Goal: Browse casually

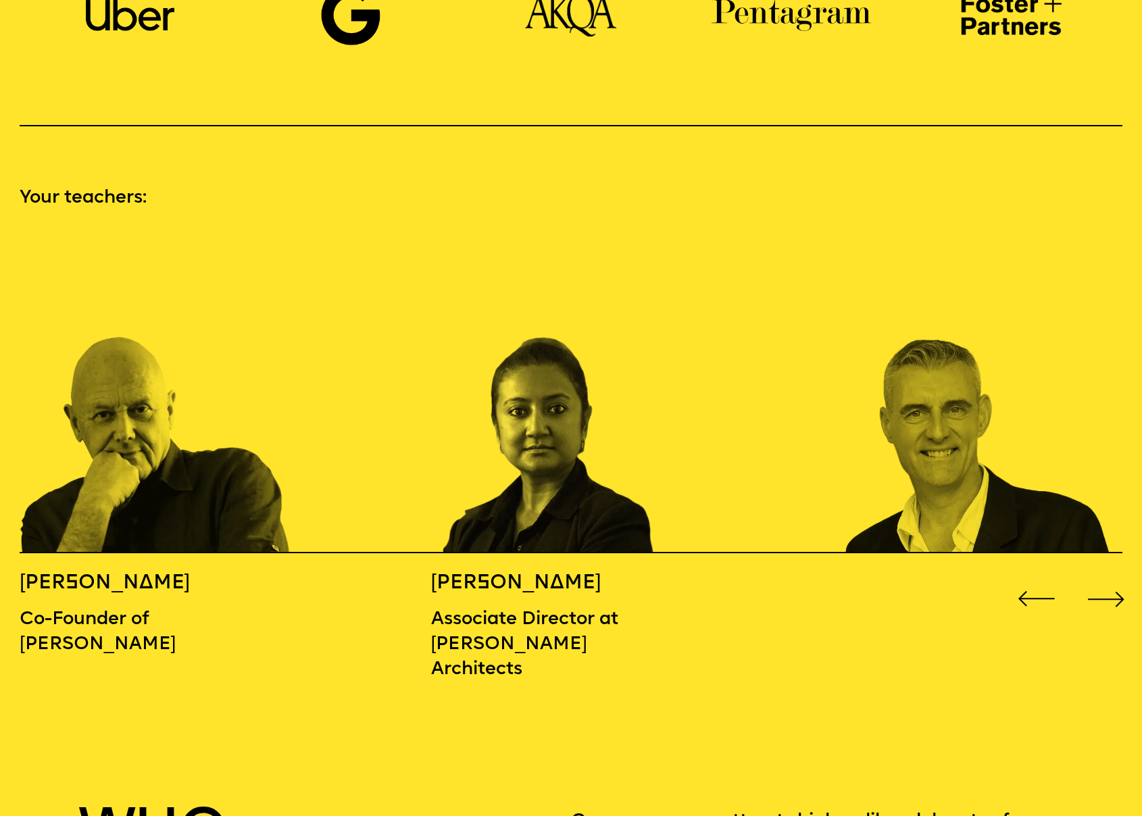
scroll to position [1567, 0]
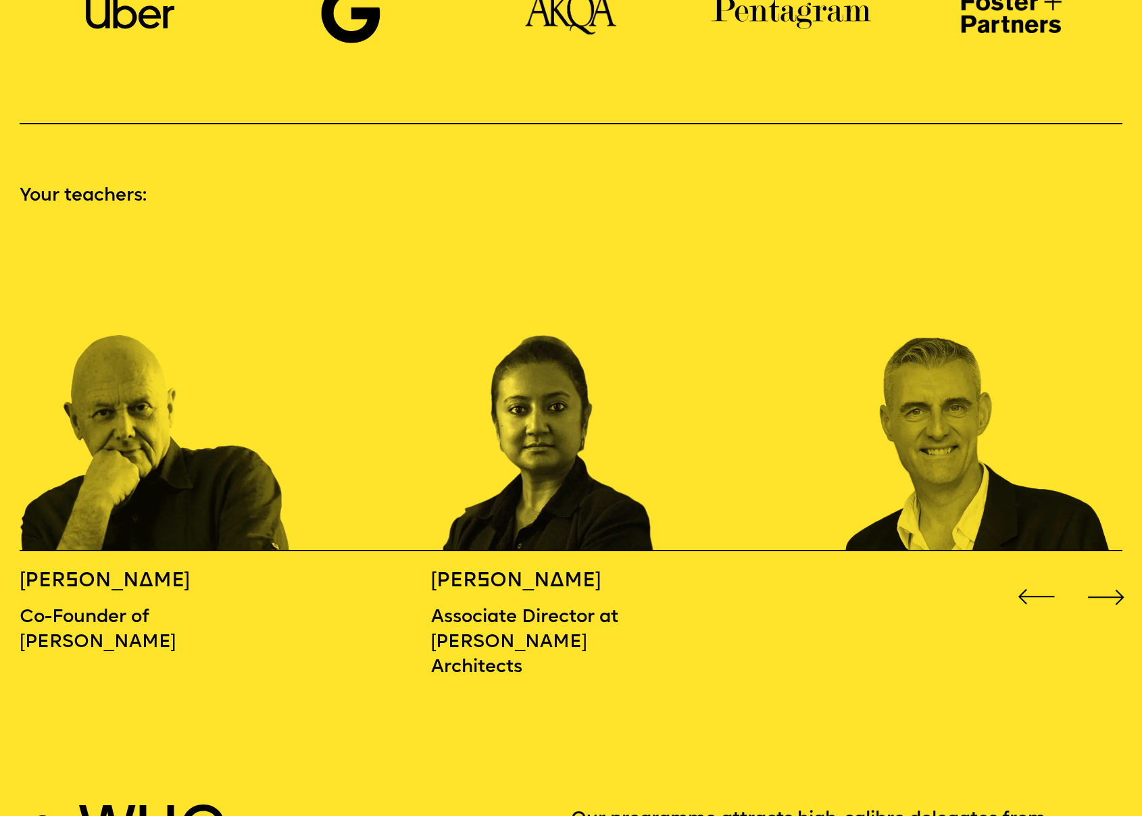
drag, startPoint x: 1118, startPoint y: 569, endPoint x: 1111, endPoint y: 570, distance: 6.9
click at [1118, 575] on div "Next slide" at bounding box center [1106, 598] width 46 height 46
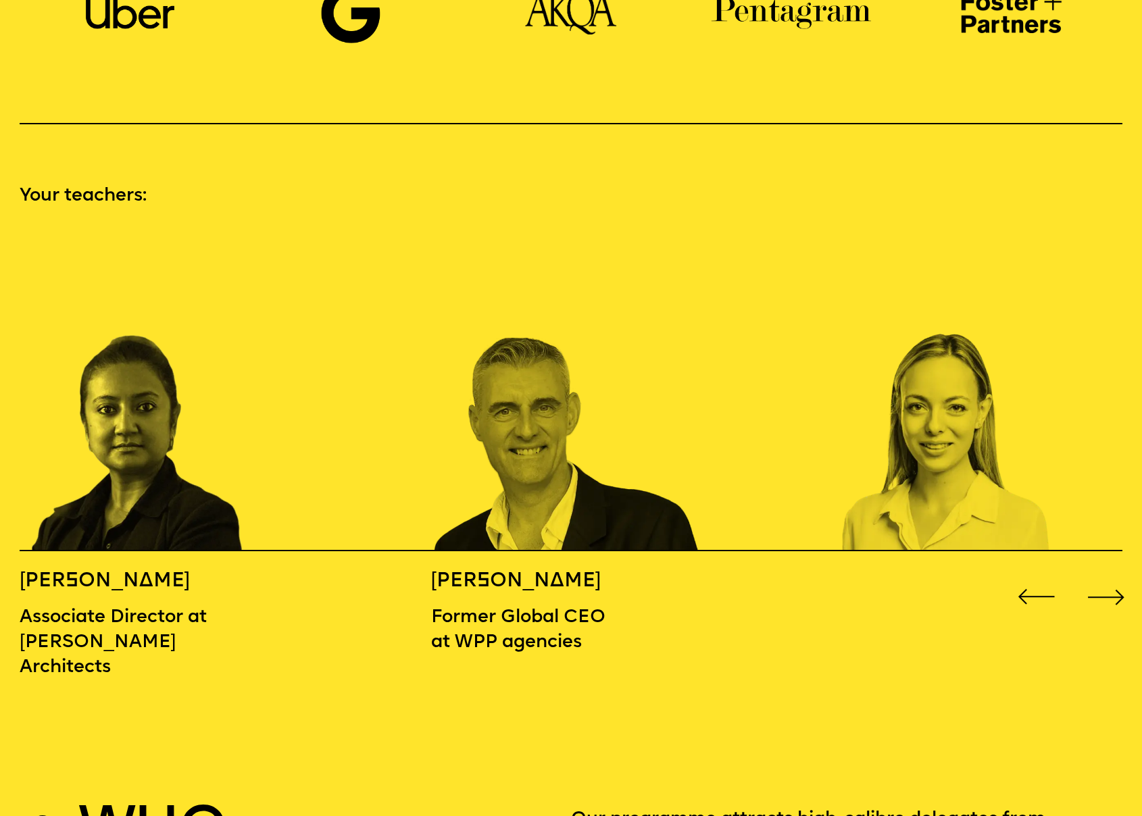
click at [1109, 575] on div "Next slide" at bounding box center [1106, 598] width 46 height 46
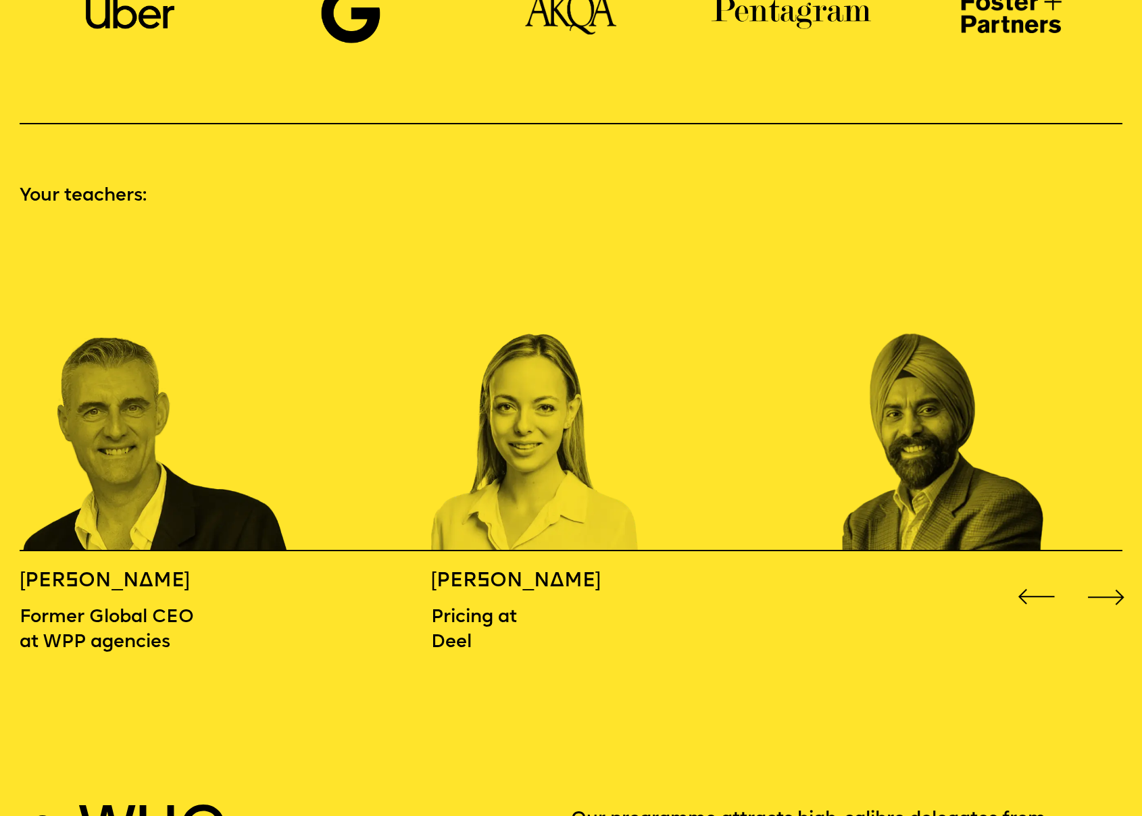
click at [1108, 575] on div "Next slide" at bounding box center [1106, 598] width 46 height 46
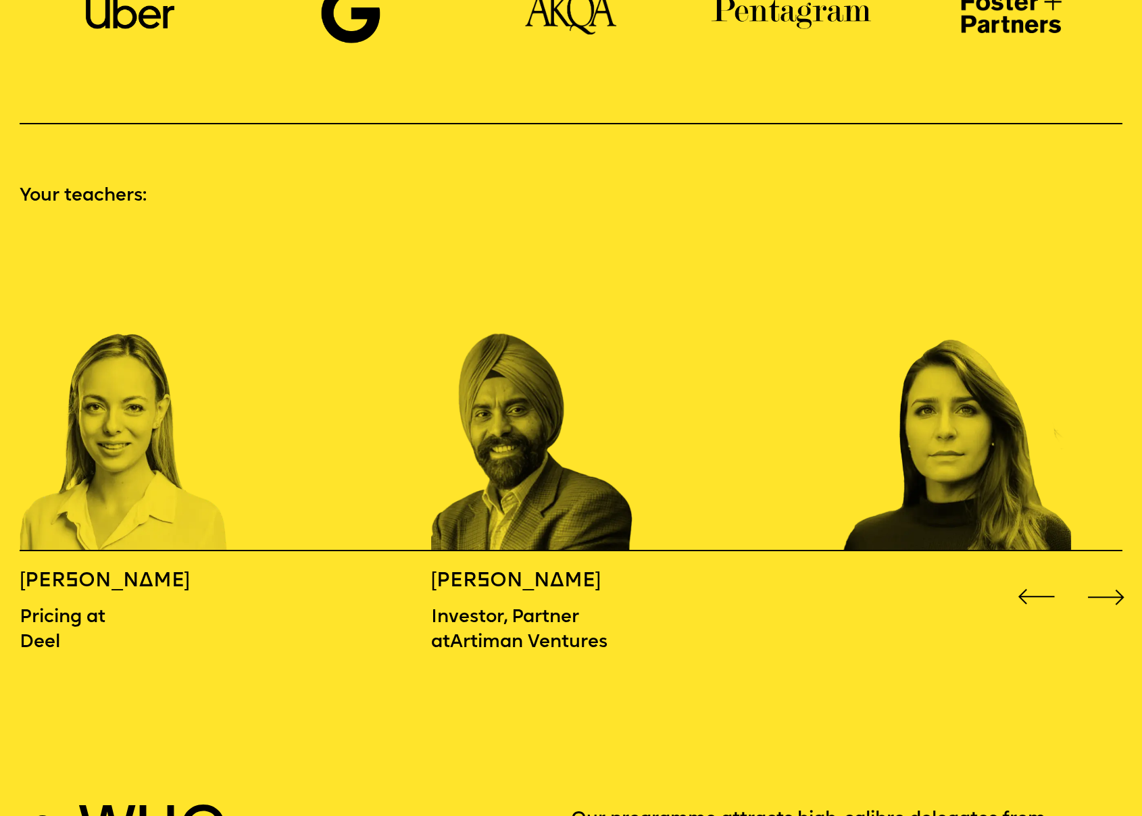
click at [1108, 575] on div "Next slide" at bounding box center [1106, 598] width 46 height 46
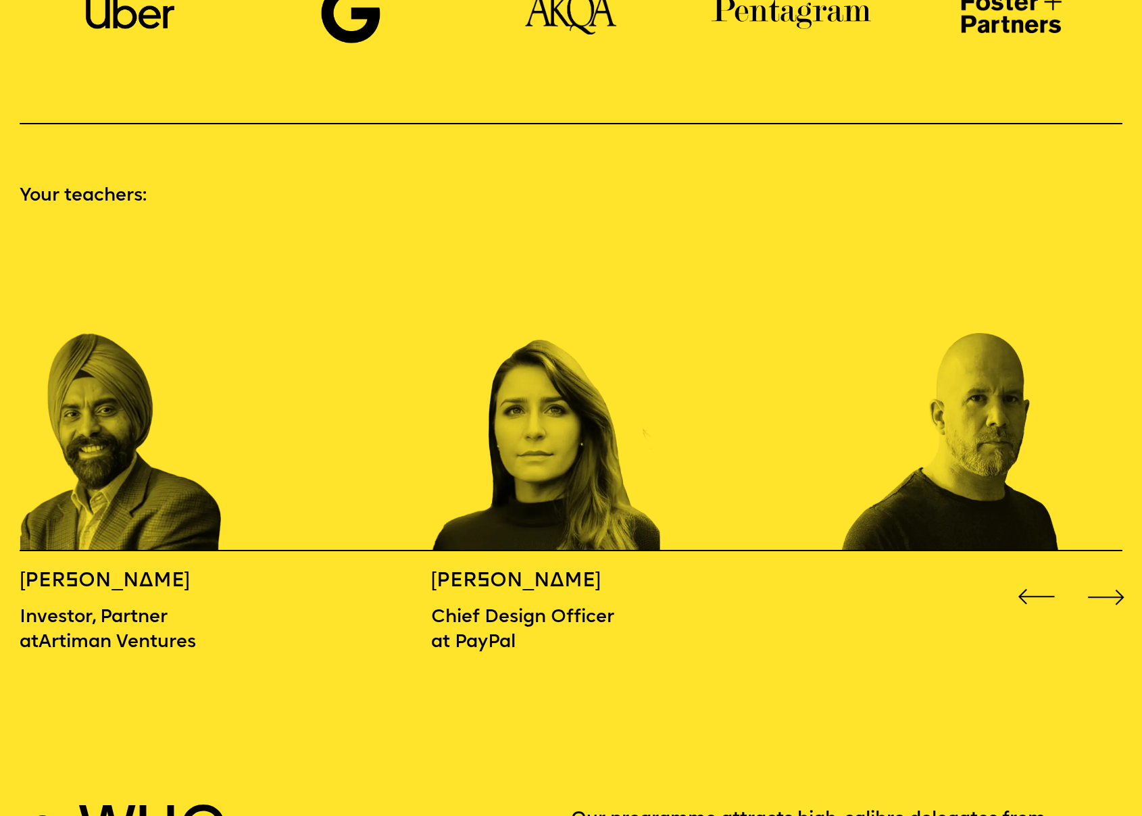
click at [1108, 575] on div "Next slide" at bounding box center [1106, 598] width 46 height 46
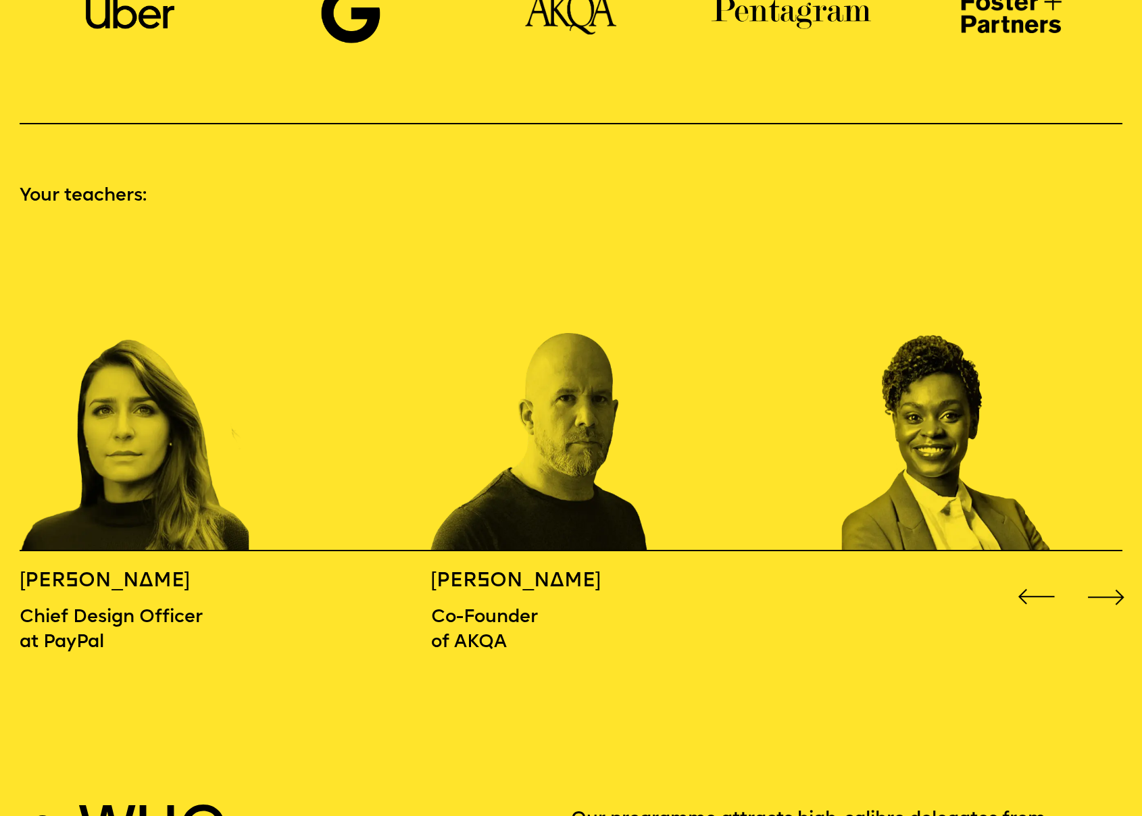
click at [1108, 575] on div "Next slide" at bounding box center [1106, 598] width 46 height 46
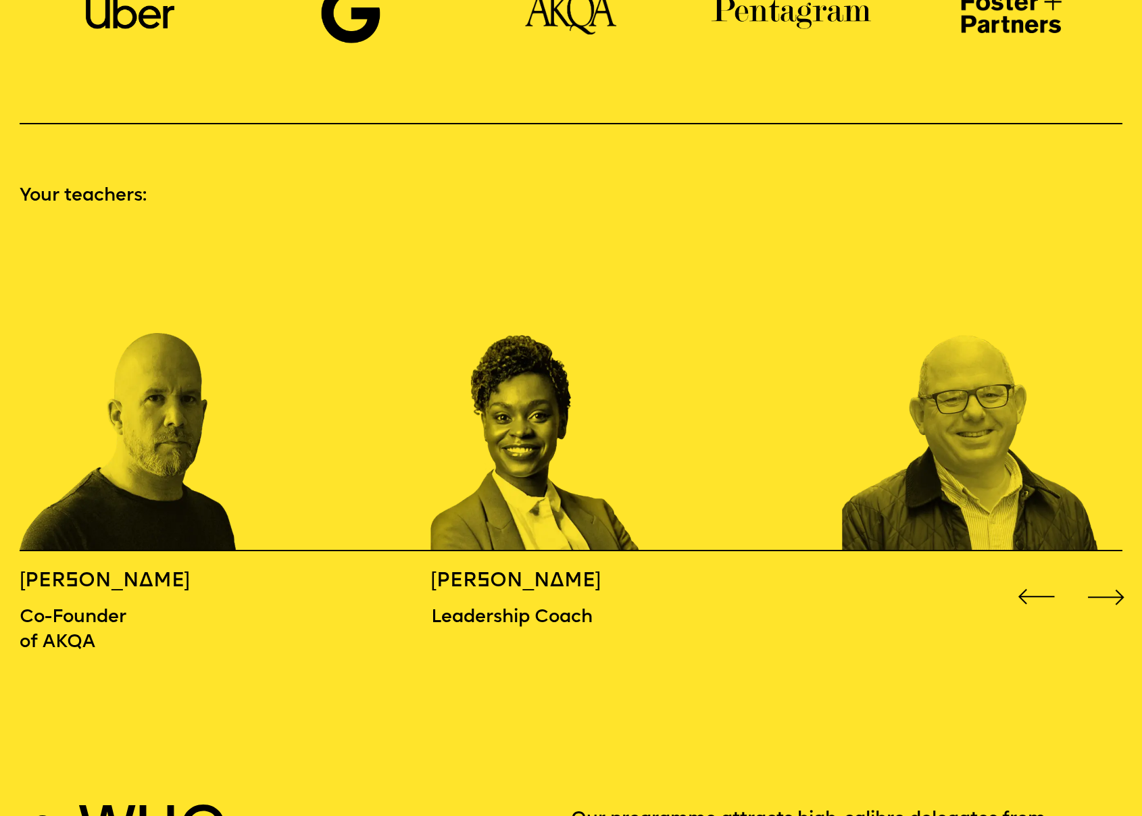
click at [1108, 575] on div "Next slide" at bounding box center [1106, 598] width 46 height 46
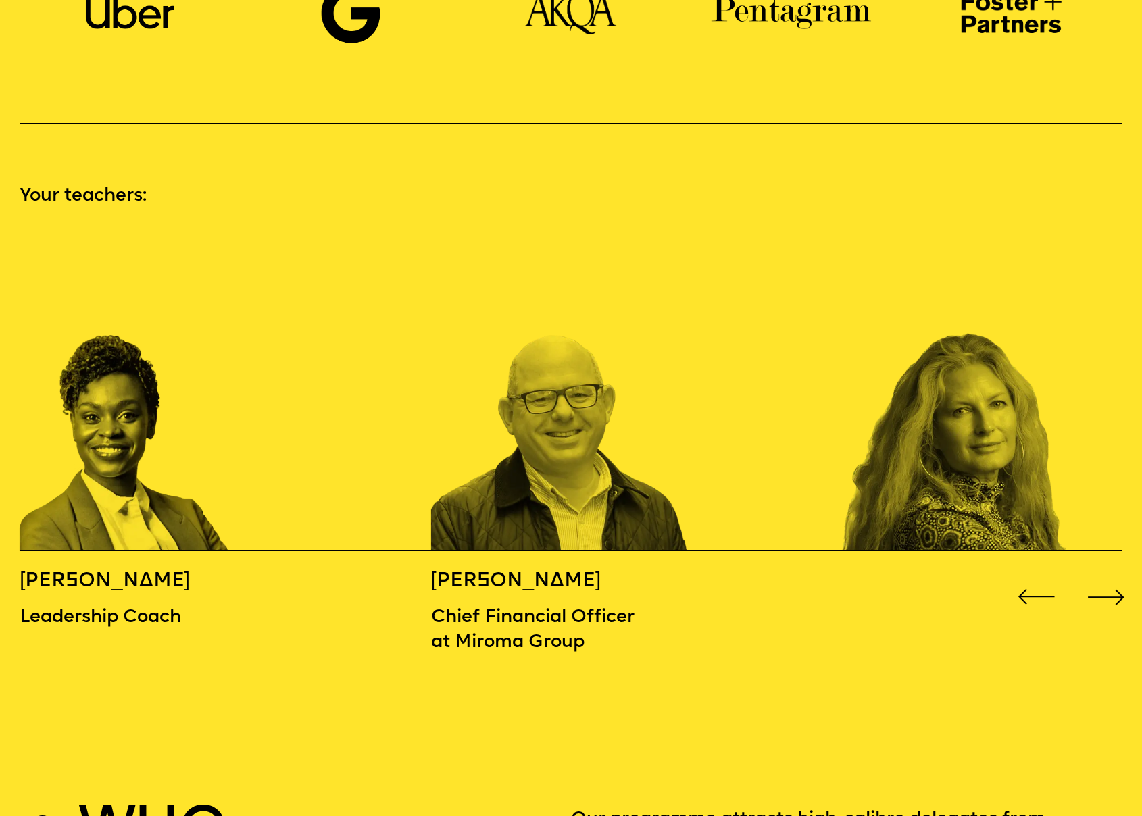
click at [1108, 575] on div "Next slide" at bounding box center [1106, 598] width 46 height 46
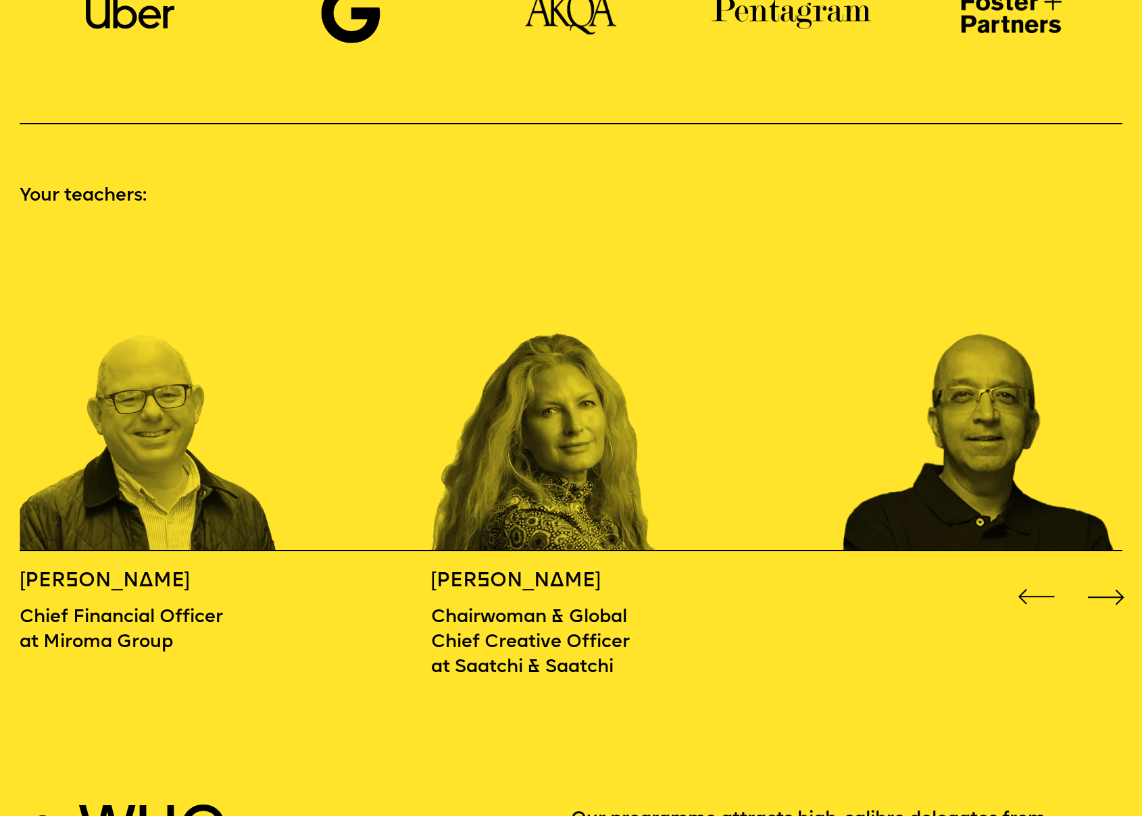
click at [1108, 575] on div "Next slide" at bounding box center [1106, 598] width 46 height 46
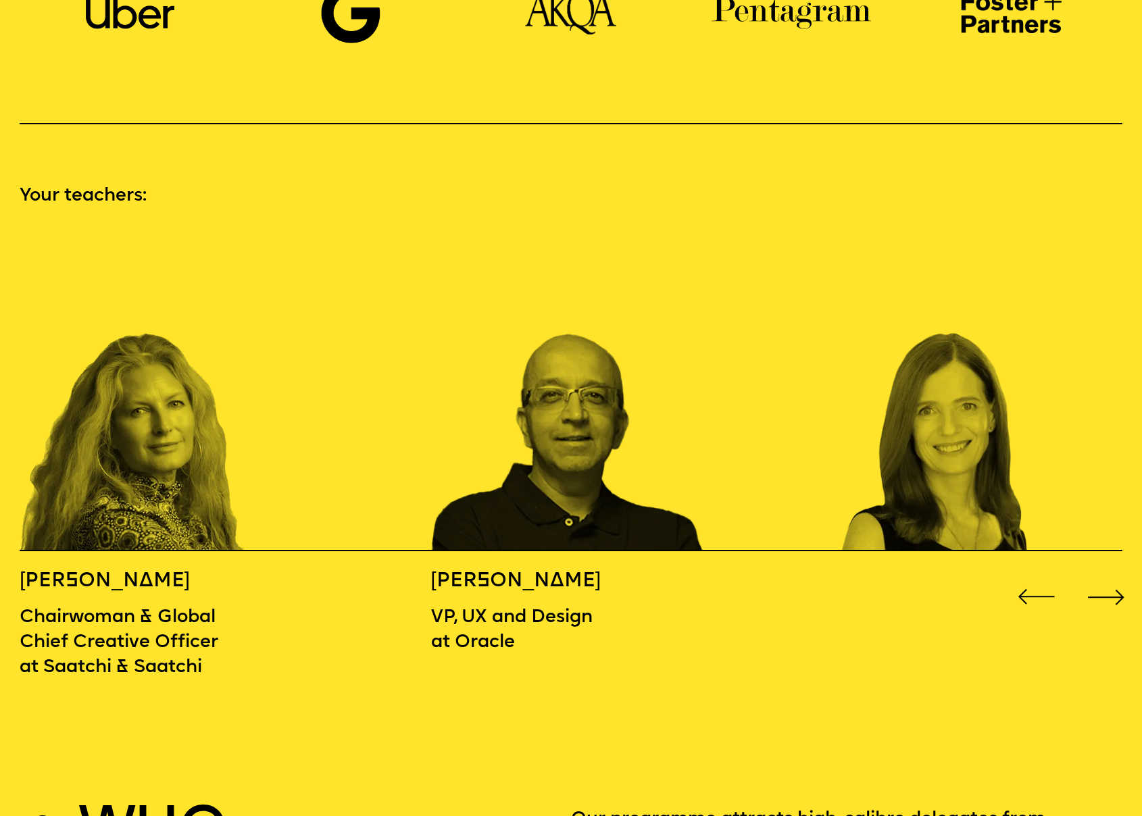
click at [1108, 575] on div "Next slide" at bounding box center [1106, 598] width 46 height 46
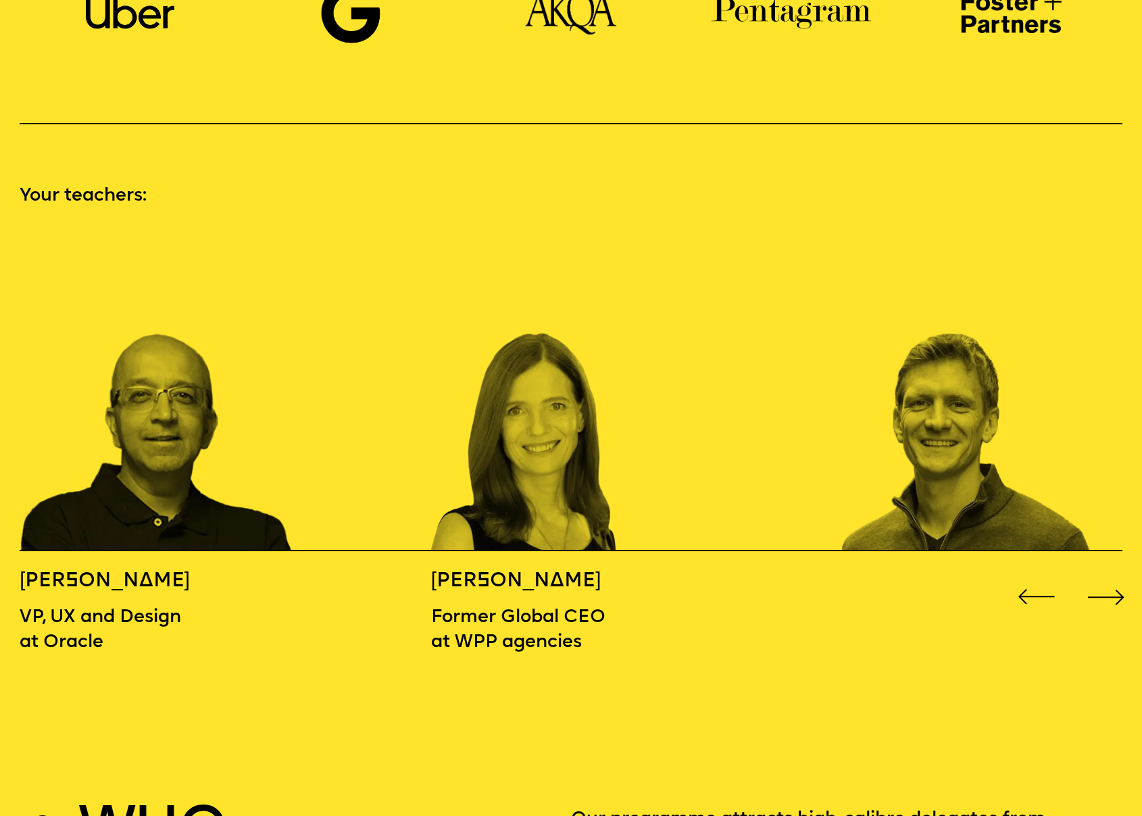
click at [1107, 575] on div "Next slide" at bounding box center [1106, 598] width 46 height 46
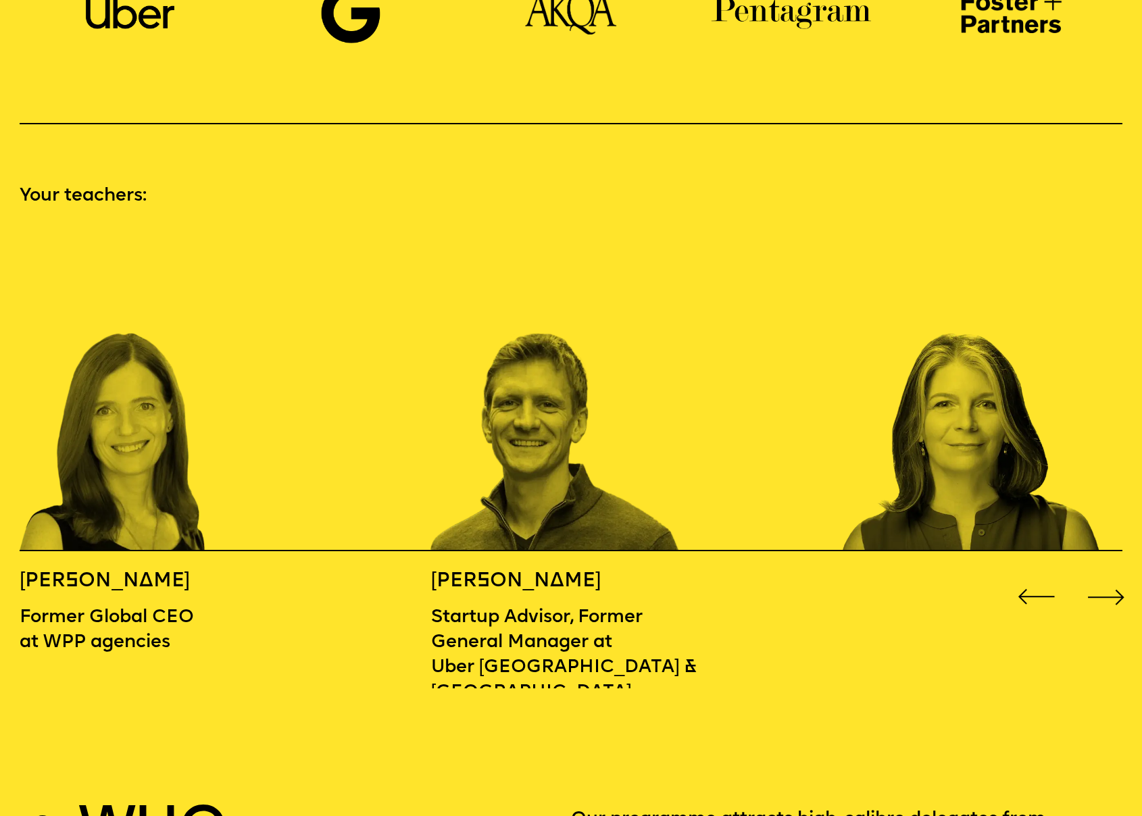
click at [1106, 575] on div "Next slide" at bounding box center [1106, 598] width 46 height 46
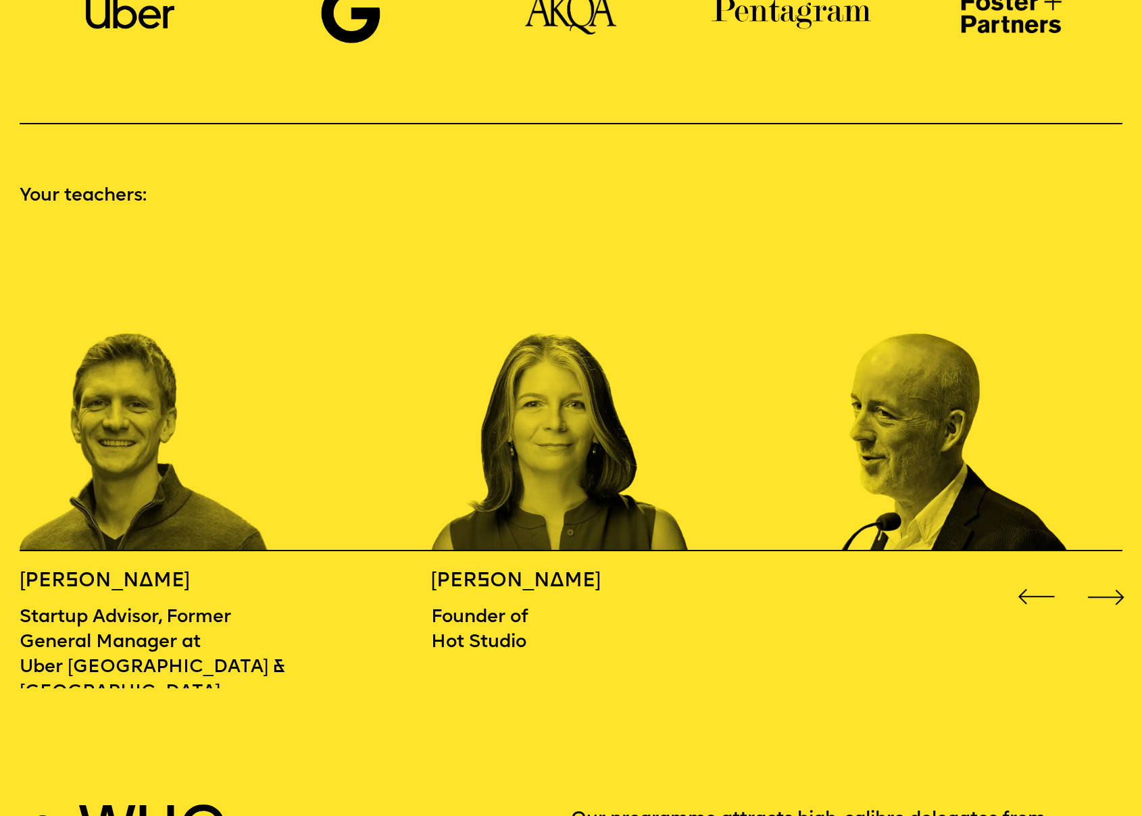
click at [1107, 575] on div "Next slide" at bounding box center [1106, 598] width 46 height 46
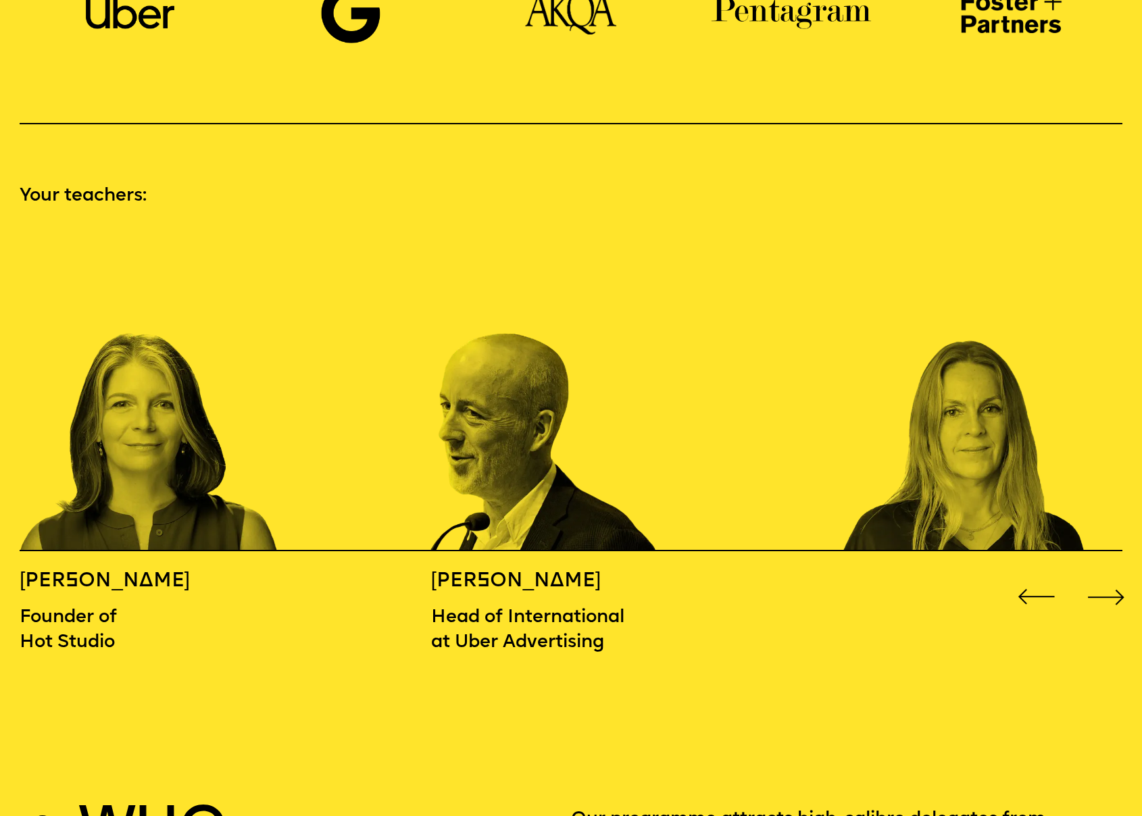
click at [1106, 575] on div "Next slide" at bounding box center [1106, 598] width 46 height 46
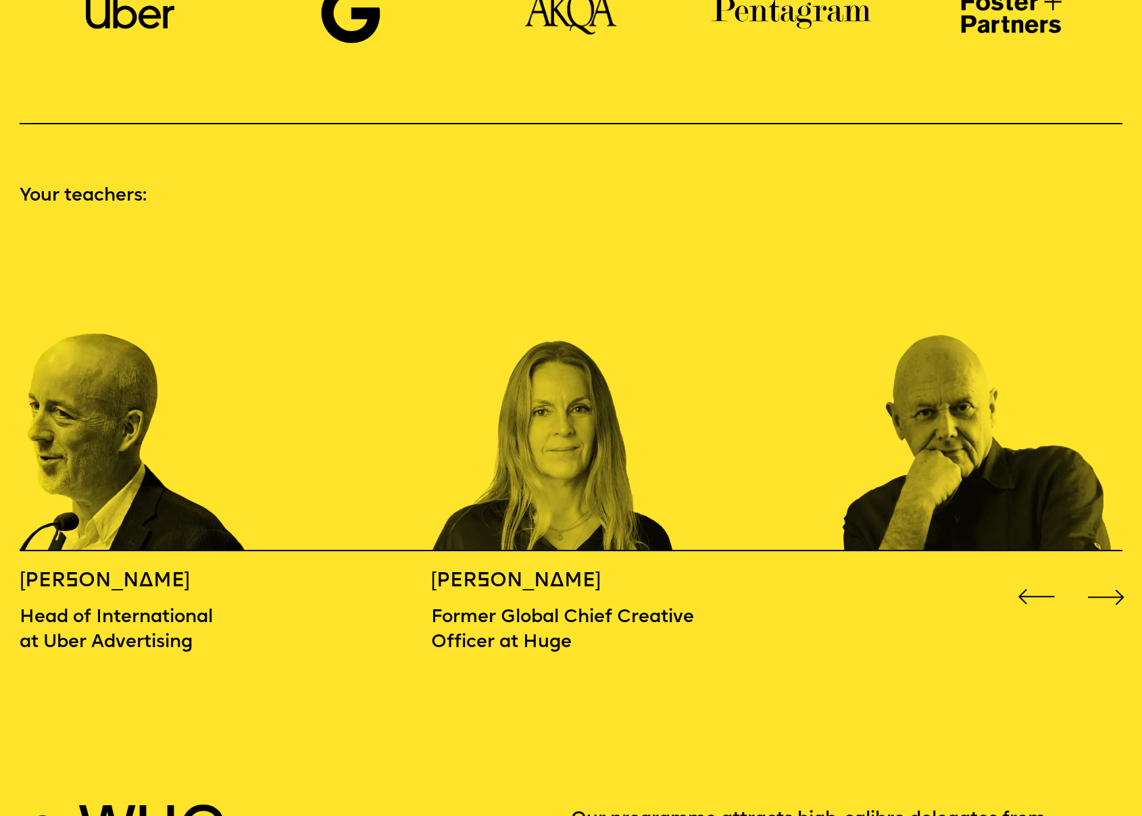
click at [1117, 575] on div "Next slide" at bounding box center [1106, 598] width 46 height 46
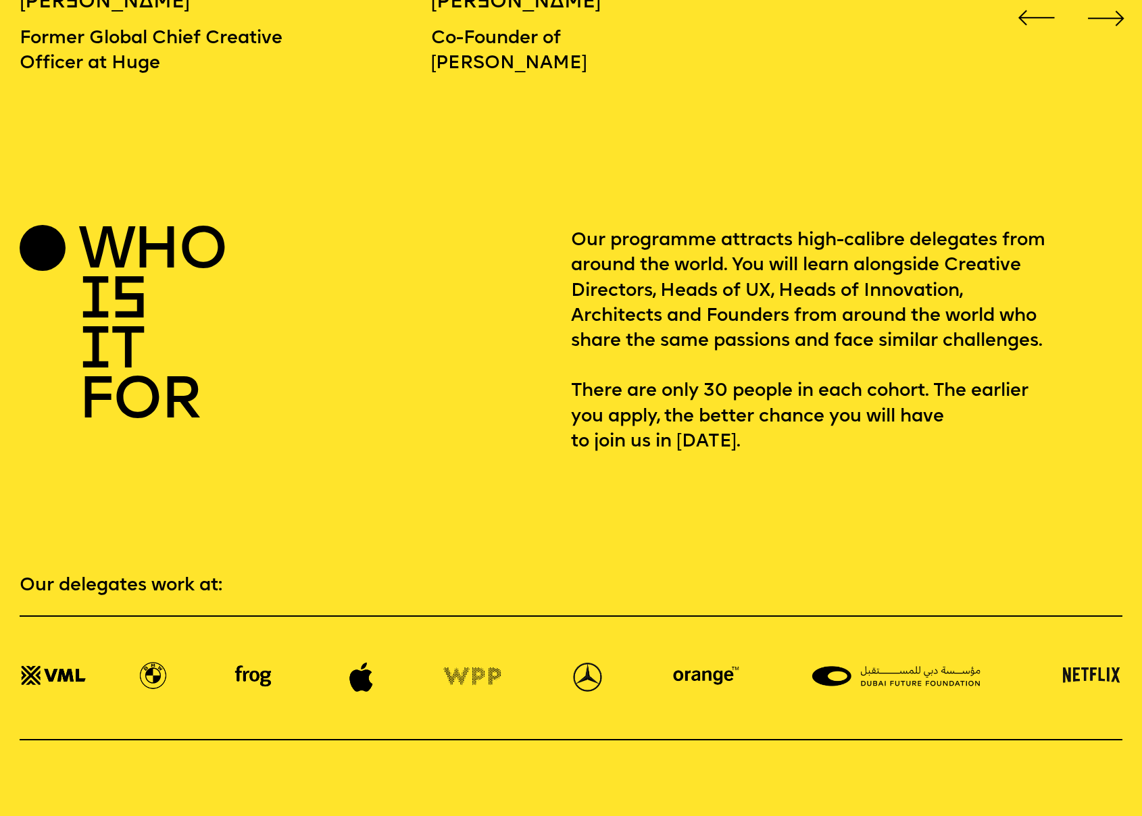
scroll to position [2147, 0]
